Goal: Task Accomplishment & Management: Manage account settings

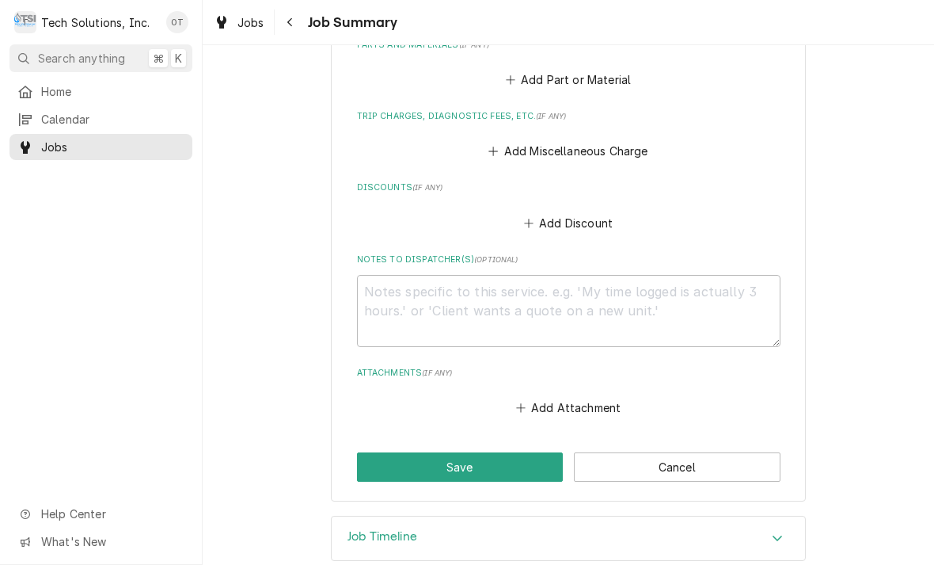
scroll to position [837, 0]
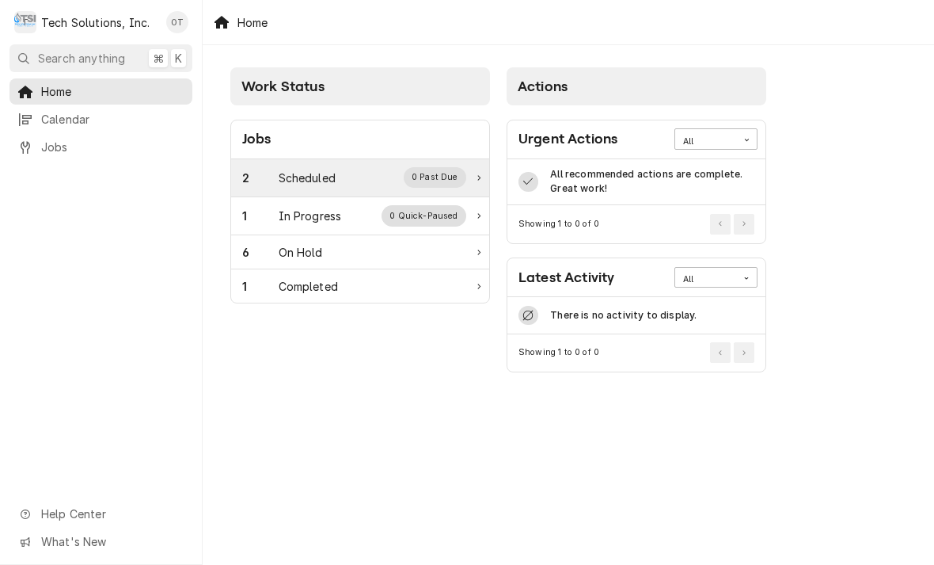
click at [475, 172] on div "2 Scheduled 0 Past Due" at bounding box center [360, 178] width 258 height 38
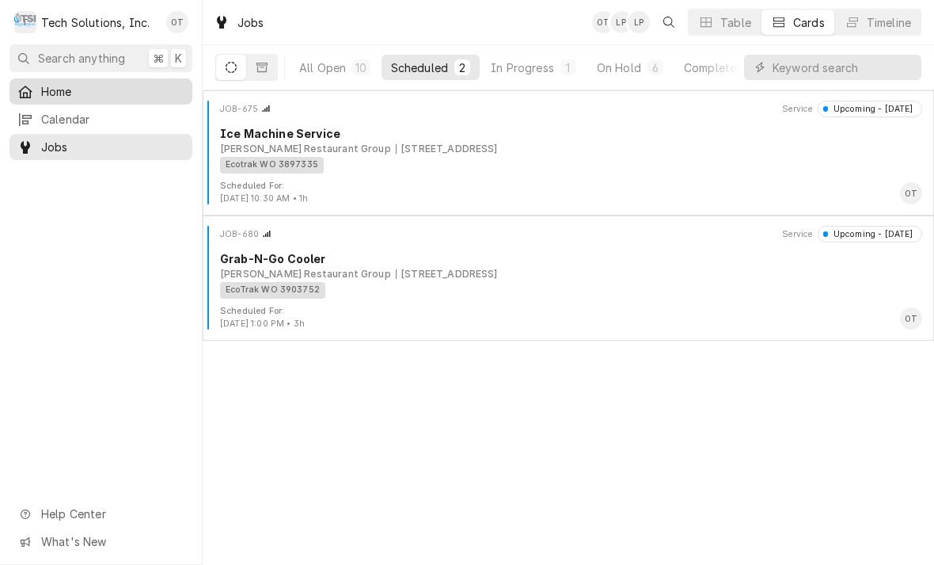
click at [67, 88] on span "Home" at bounding box center [112, 91] width 143 height 17
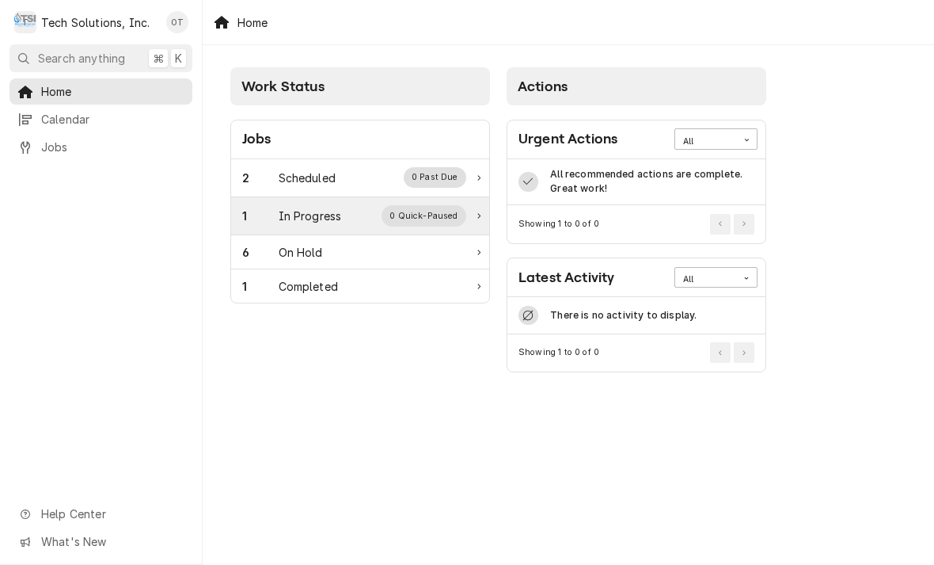
click at [432, 210] on div "0 Quick-Paused" at bounding box center [424, 215] width 85 height 21
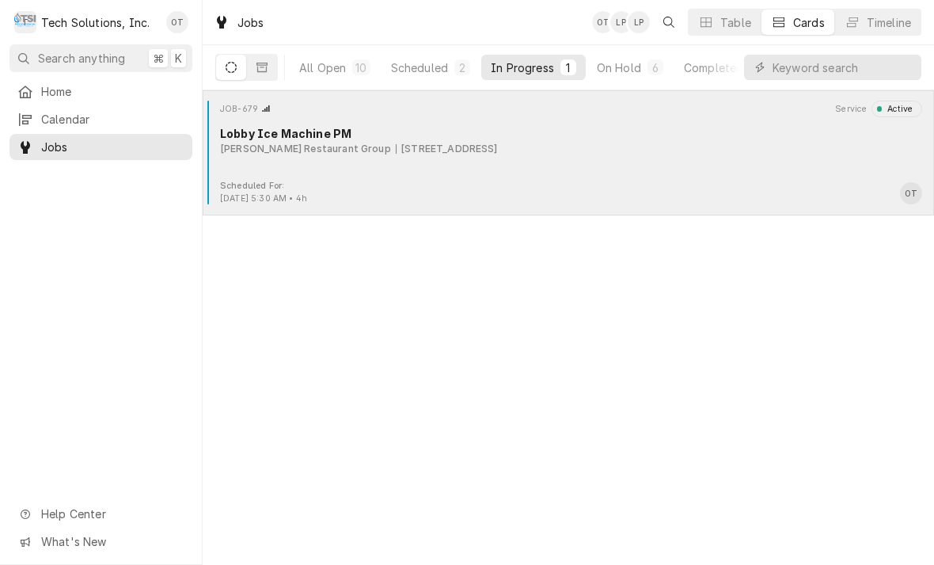
click at [473, 159] on div "JOB-679 Service Active Lobby Ice Machine PM Flynn Restaurant Group 2830 Mountai…" at bounding box center [568, 140] width 719 height 79
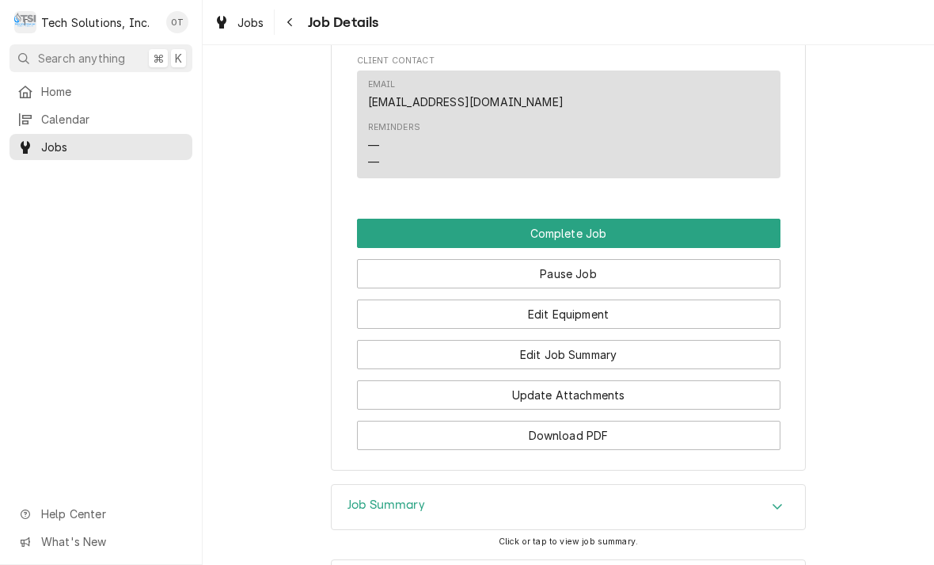
scroll to position [1394, 0]
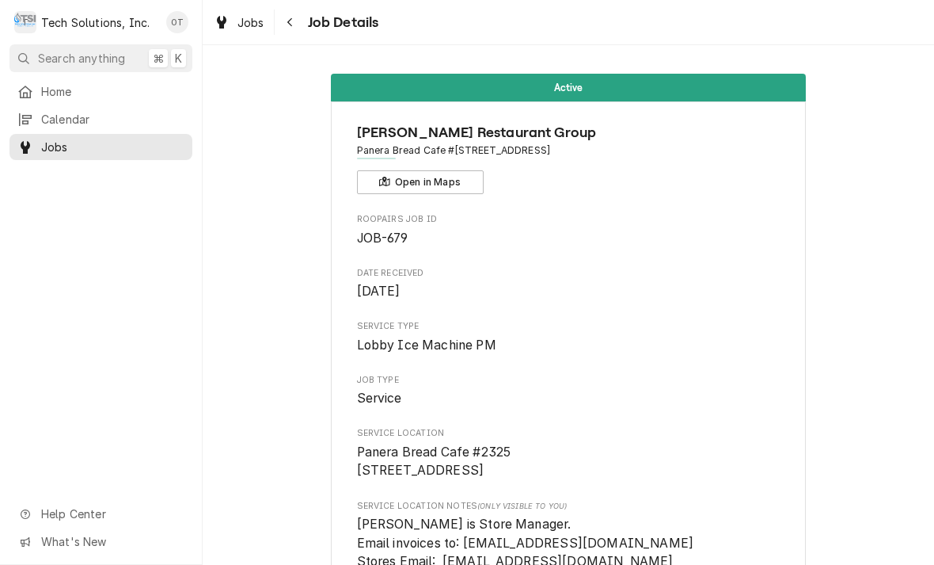
scroll to position [-4, 0]
click at [58, 67] on button "Search anything ⌘ K" at bounding box center [101, 58] width 183 height 28
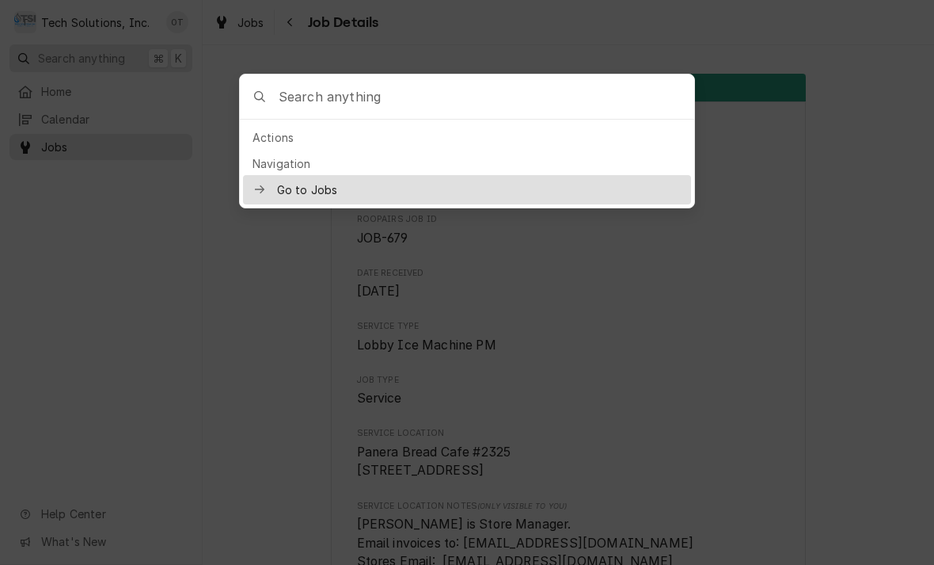
scroll to position [0, 0]
click at [208, 330] on div at bounding box center [467, 282] width 934 height 565
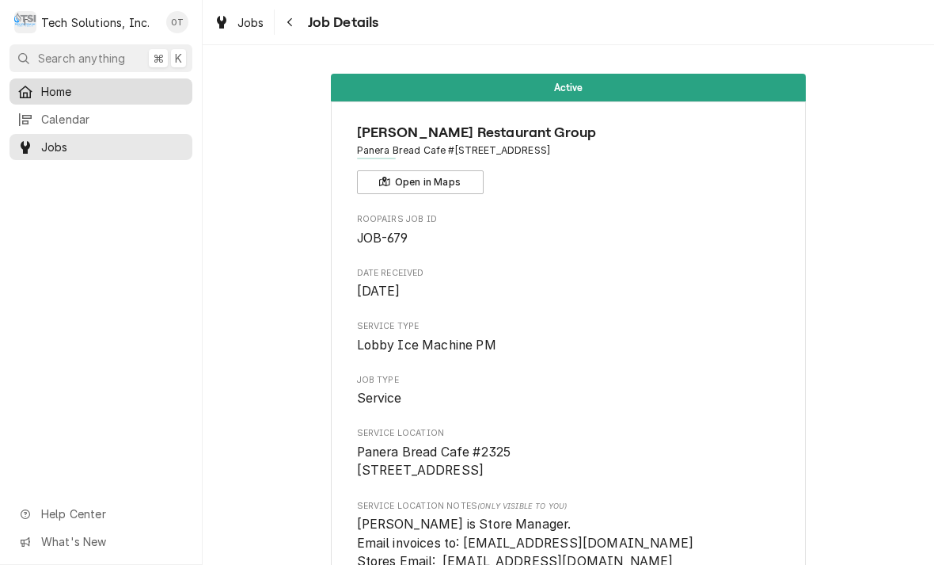
click at [55, 87] on span "Home" at bounding box center [112, 91] width 143 height 17
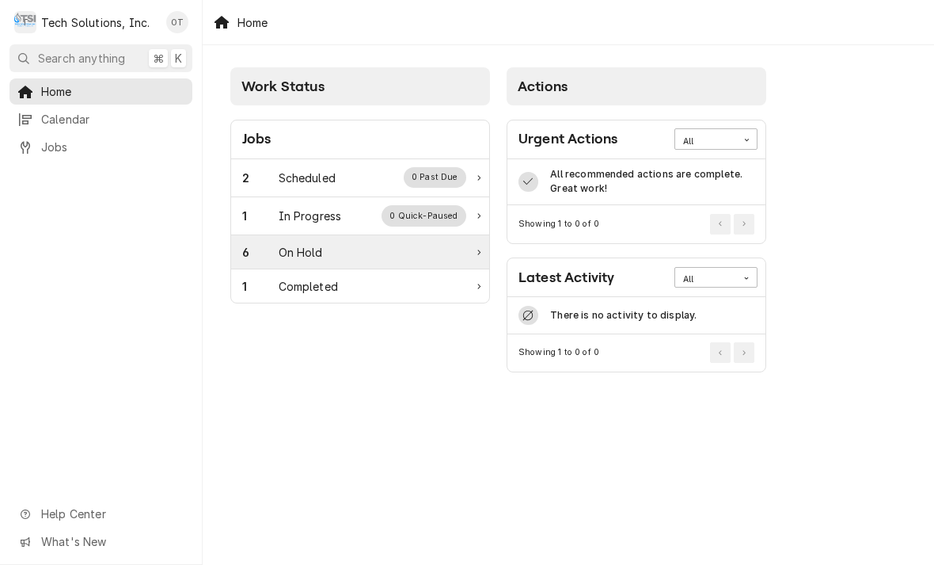
click at [480, 253] on div "6 On Hold" at bounding box center [360, 252] width 258 height 34
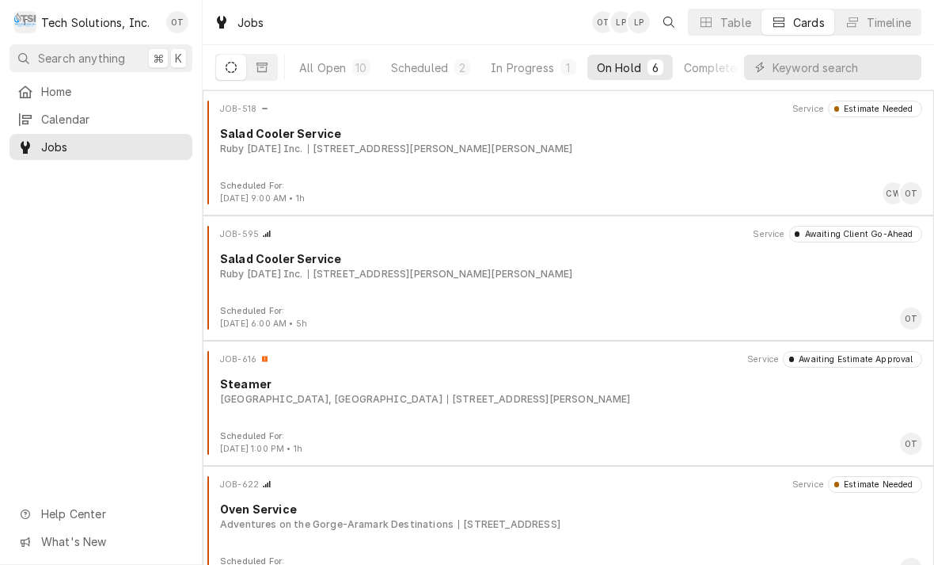
scroll to position [-1, 0]
click at [56, 89] on span "Home" at bounding box center [112, 91] width 143 height 17
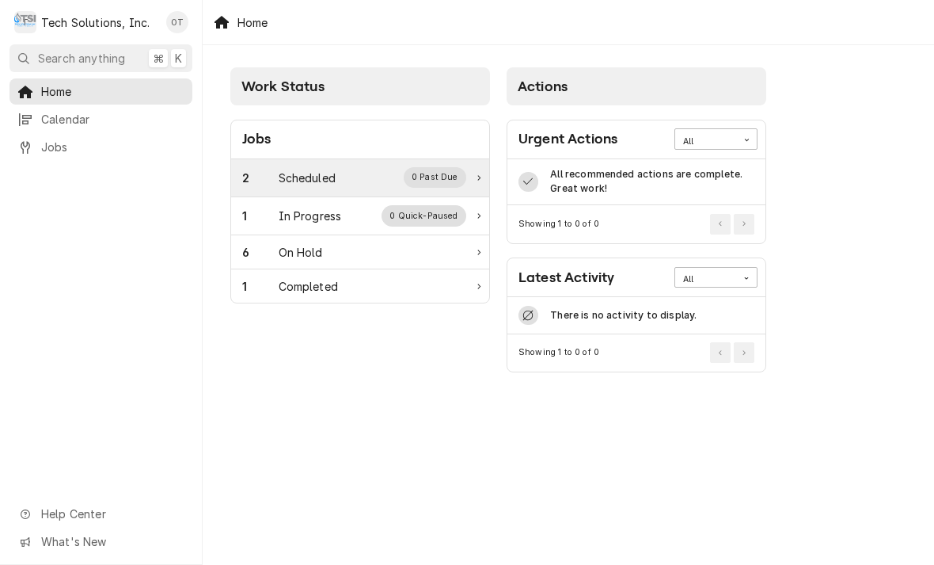
click at [460, 173] on div "0 Past Due" at bounding box center [435, 177] width 63 height 21
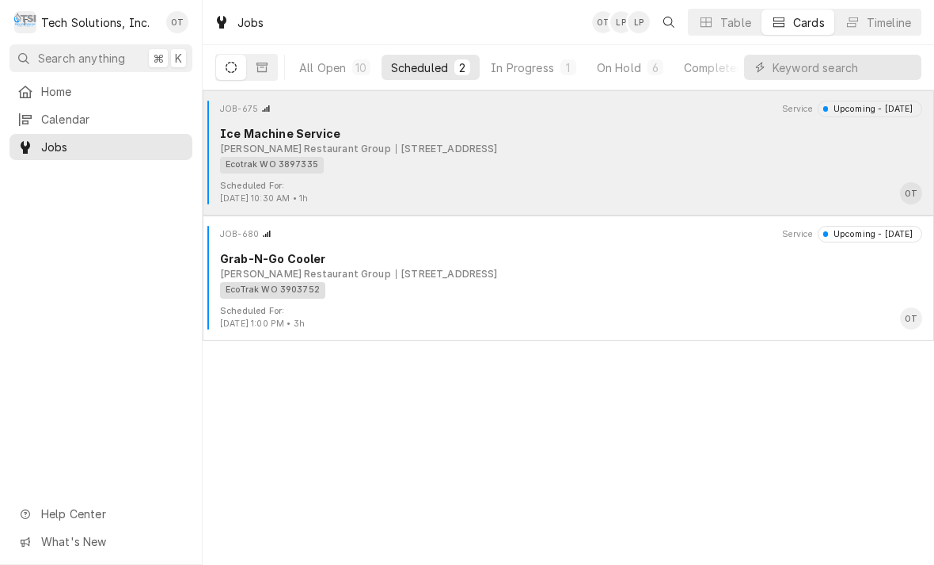
click at [477, 160] on div "Ecotrak WO 3897335" at bounding box center [565, 165] width 691 height 17
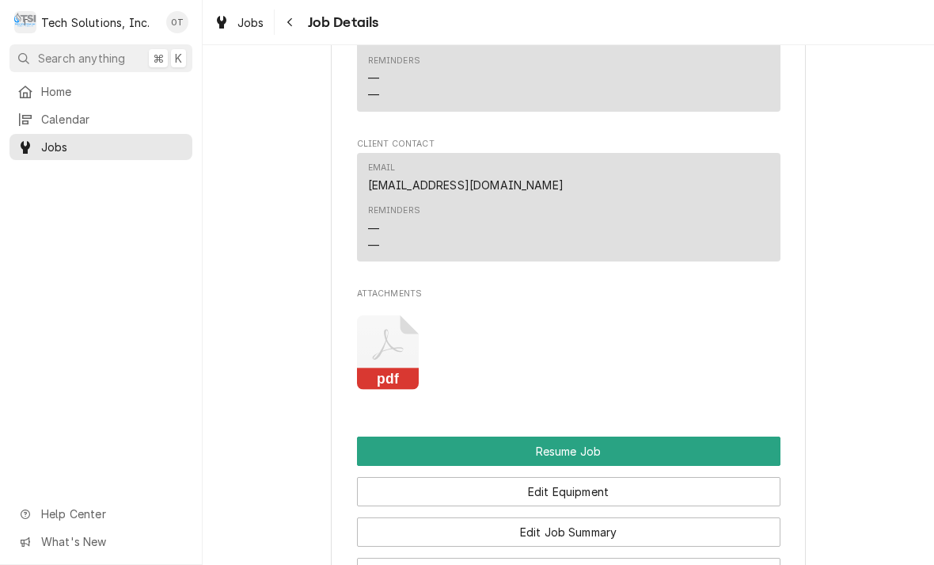
scroll to position [1732, 0]
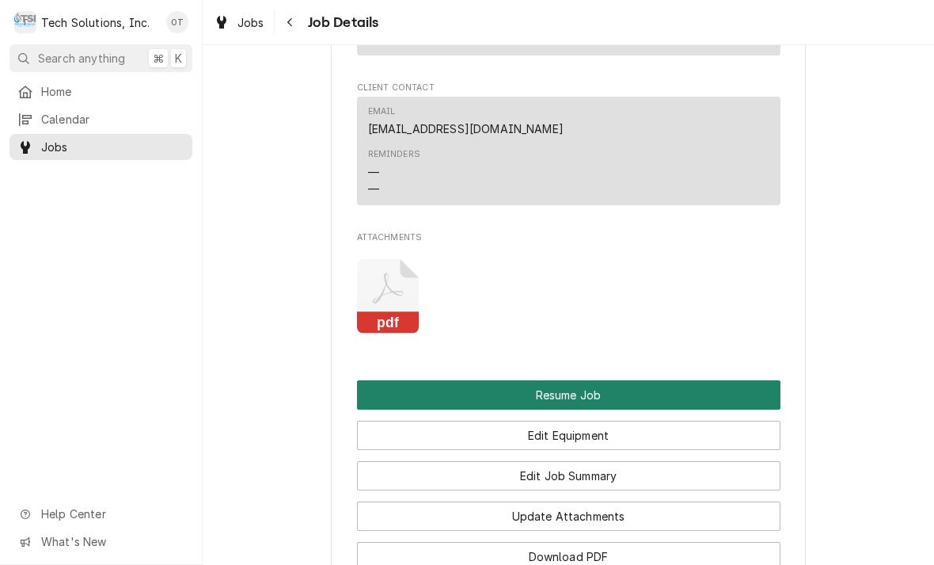
click at [569, 380] on button "Resume Job" at bounding box center [569, 394] width 424 height 29
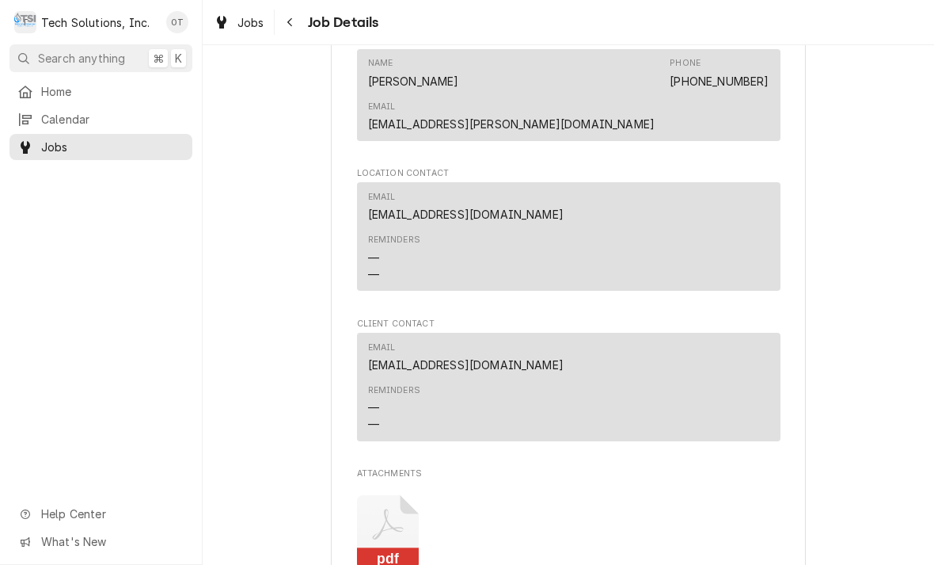
scroll to position [1424, 0]
